Goal: Transaction & Acquisition: Subscribe to service/newsletter

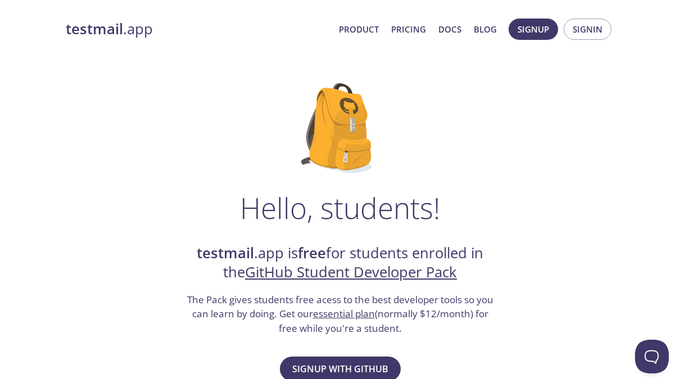
drag, startPoint x: 679, startPoint y: 69, endPoint x: 683, endPoint y: 84, distance: 15.7
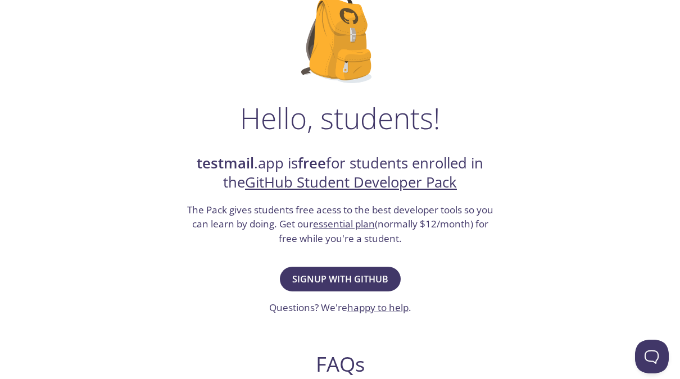
scroll to position [93, 0]
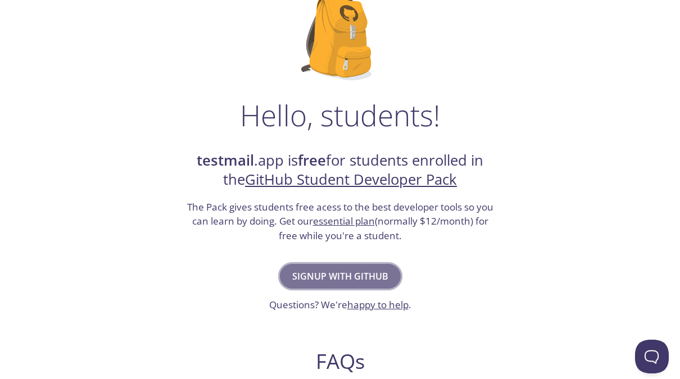
click at [306, 277] on span "Signup with GitHub" at bounding box center [340, 277] width 96 height 16
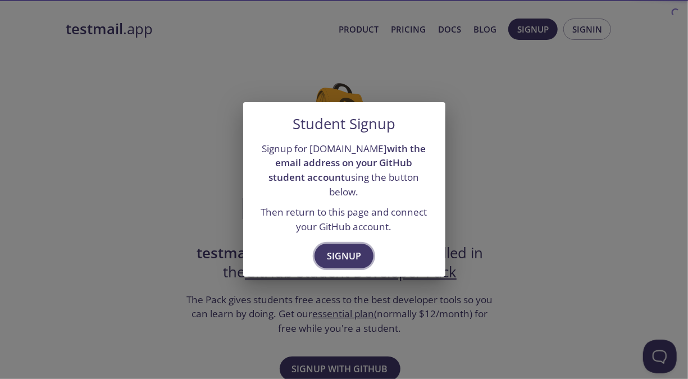
click at [328, 248] on span "Signup" at bounding box center [344, 256] width 34 height 16
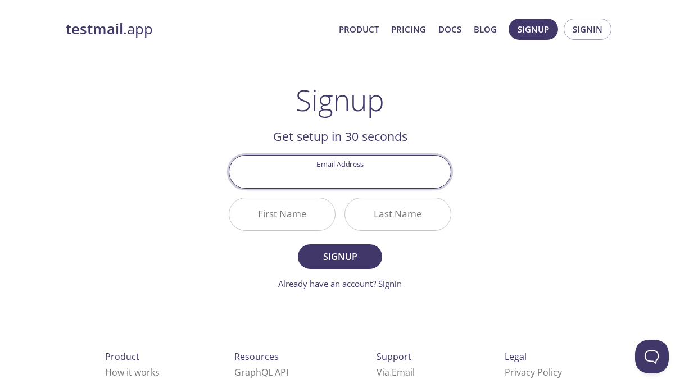
click at [341, 175] on input "Email Address" at bounding box center [339, 172] width 221 height 32
type input "[EMAIL_ADDRESS][DOMAIN_NAME]"
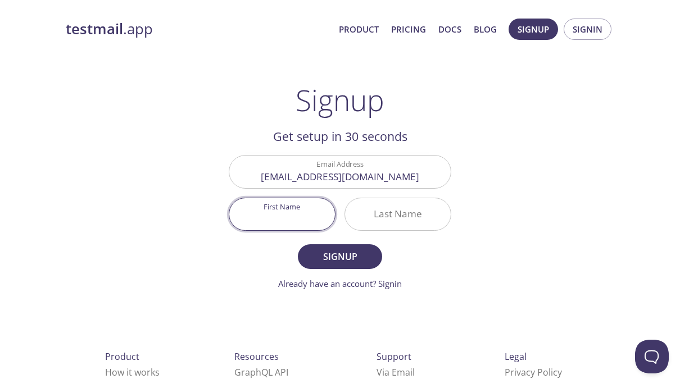
click at [292, 220] on input "First Name" at bounding box center [282, 214] width 106 height 32
type input "Madani"
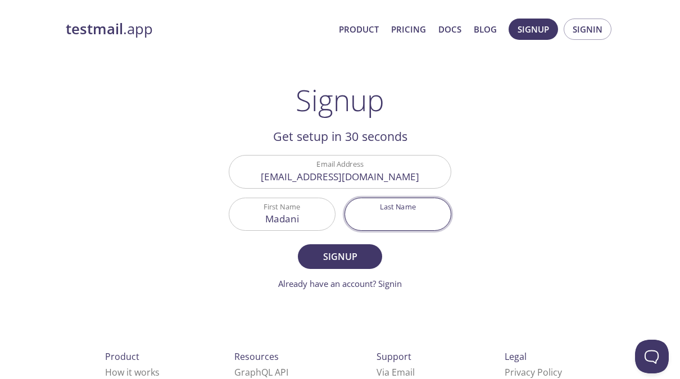
click at [392, 224] on input "Last Name" at bounding box center [398, 214] width 106 height 32
type input "Ouahmane"
click at [351, 252] on span "Signup" at bounding box center [340, 257] width 60 height 16
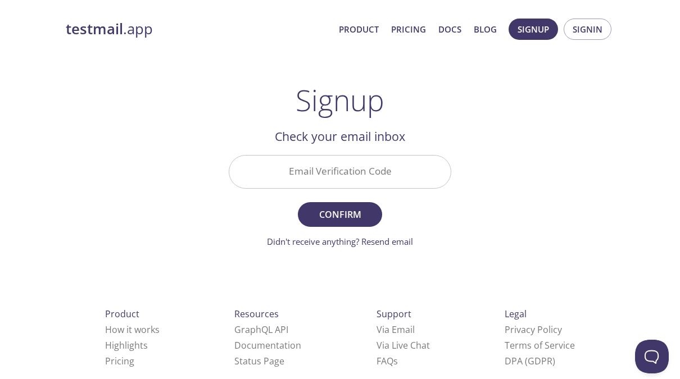
click at [341, 174] on input "Email Verification Code" at bounding box center [339, 172] width 221 height 32
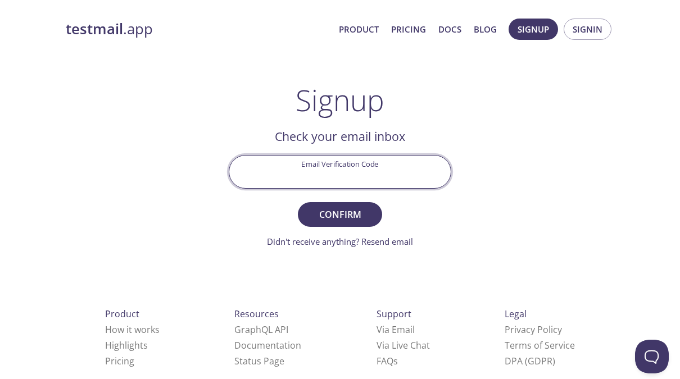
click at [344, 166] on input "Email Verification Code" at bounding box center [339, 172] width 221 height 32
paste input "1YWQMFJ"
type input "1YWQMFJ"
click at [346, 210] on span "Confirm" at bounding box center [340, 215] width 60 height 16
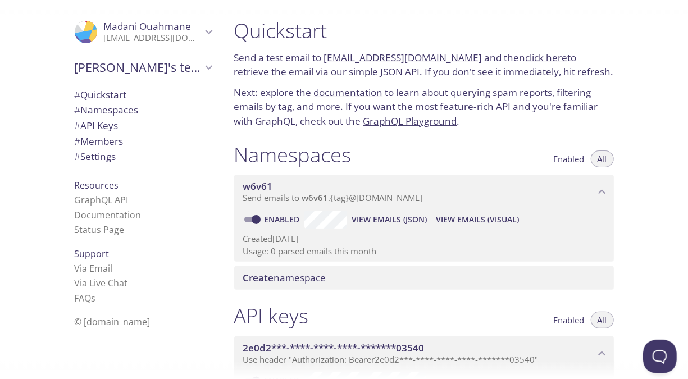
click at [327, 88] on link "documentation" at bounding box center [348, 92] width 69 height 13
click at [395, 82] on div "Quickstart Send a test email to [EMAIL_ADDRESS][DOMAIN_NAME] and then click her…" at bounding box center [424, 73] width 398 height 124
